Goal: Information Seeking & Learning: Learn about a topic

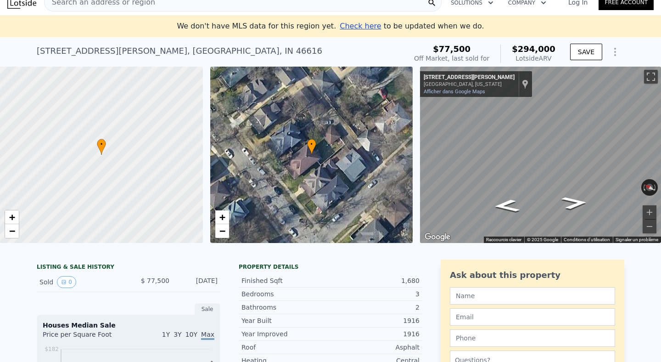
scroll to position [13, 0]
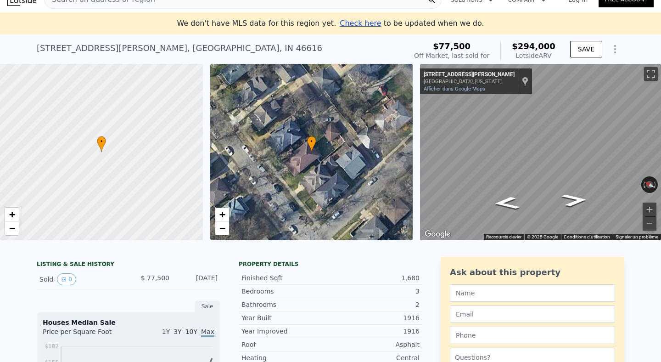
click at [537, 55] on div "Lotside ARV" at bounding box center [534, 55] width 44 height 9
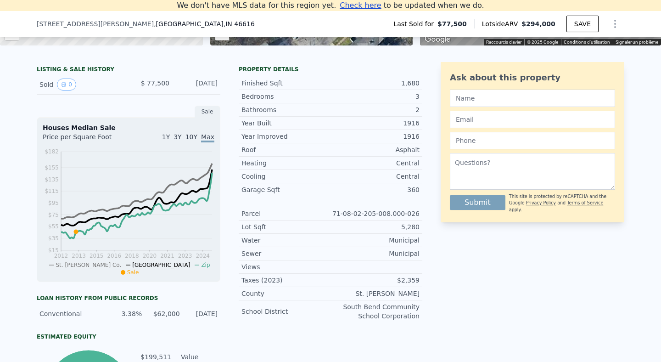
scroll to position [198, 0]
click at [64, 83] on icon "View historical data" at bounding box center [64, 84] width 6 height 6
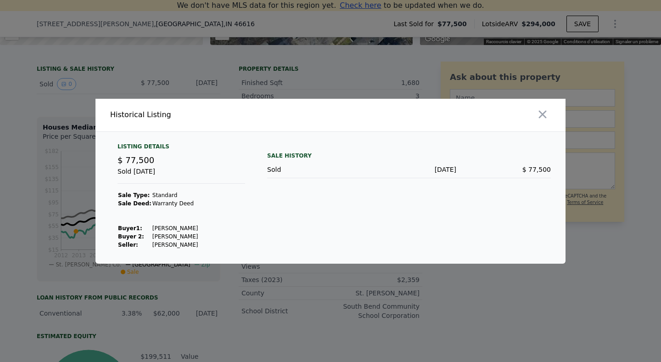
click at [274, 174] on div "Sold [DATE] $ 77,500" at bounding box center [409, 169] width 284 height 17
click at [280, 169] on div "Sold" at bounding box center [314, 169] width 95 height 9
click at [551, 119] on div at bounding box center [449, 115] width 231 height 33
click at [546, 118] on icon "button" at bounding box center [542, 114] width 13 height 13
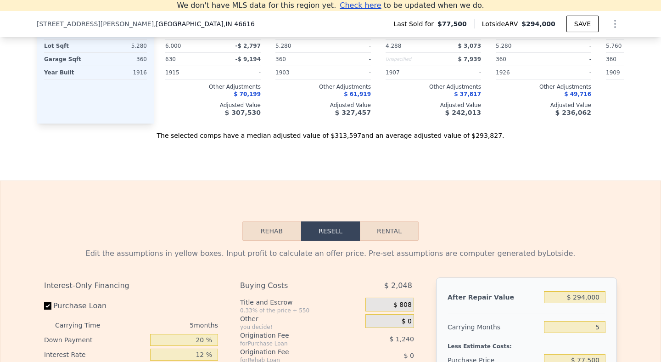
scroll to position [1293, 0]
